Goal: Navigation & Orientation: Find specific page/section

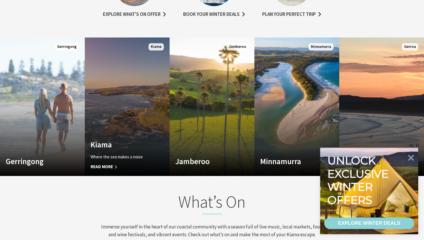
scroll to position [87, 419]
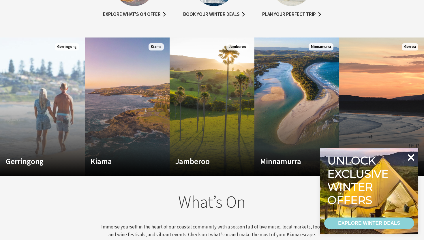
click at [412, 160] on icon at bounding box center [411, 157] width 14 height 14
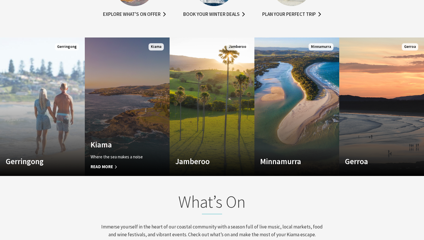
click at [144, 99] on link "Custom Image Used Kiama Where the sea makes a noise Read More Kiama" at bounding box center [127, 106] width 85 height 138
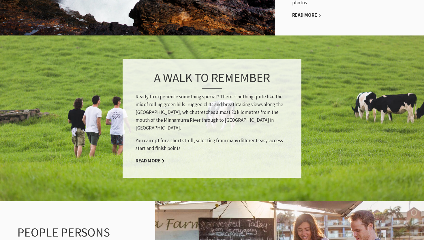
scroll to position [482, 0]
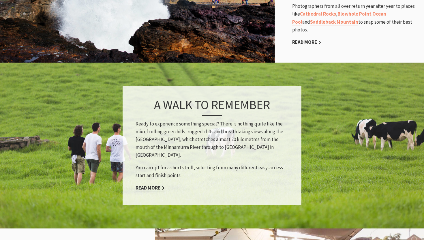
click at [150, 185] on link "Read More" at bounding box center [149, 188] width 29 height 7
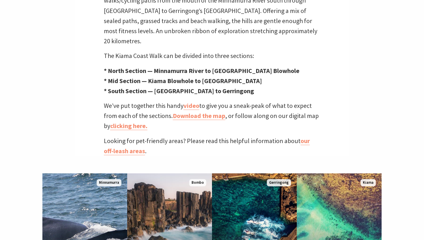
scroll to position [226, 0]
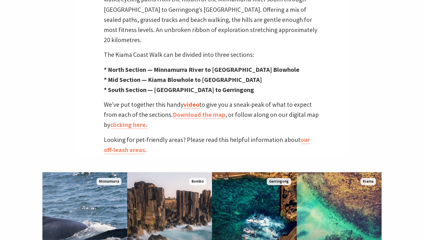
click at [191, 100] on link "video" at bounding box center [191, 104] width 16 height 8
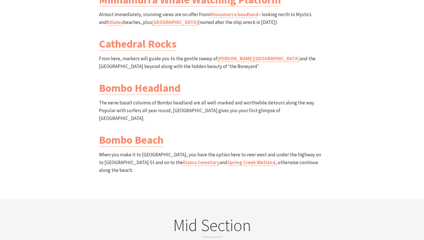
scroll to position [705, 0]
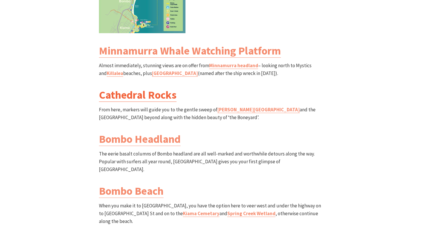
click at [152, 88] on link "Cathedral Rocks" at bounding box center [138, 95] width 78 height 14
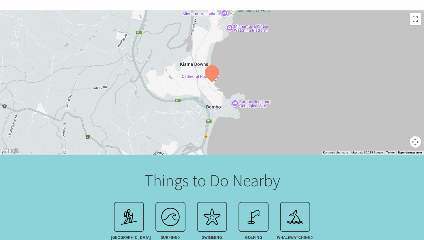
scroll to position [87, 0]
